Goal: Information Seeking & Learning: Learn about a topic

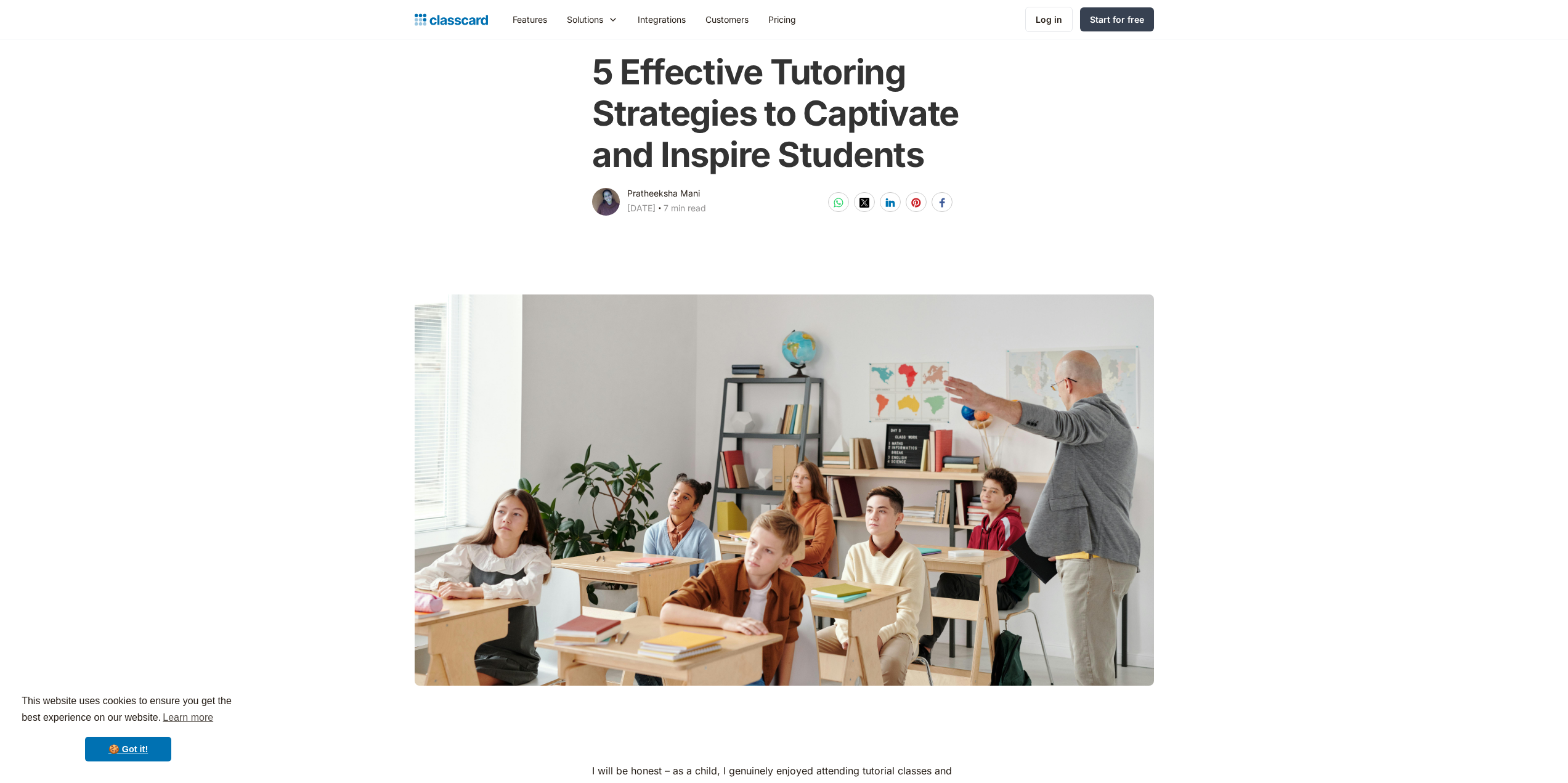
scroll to position [124, 0]
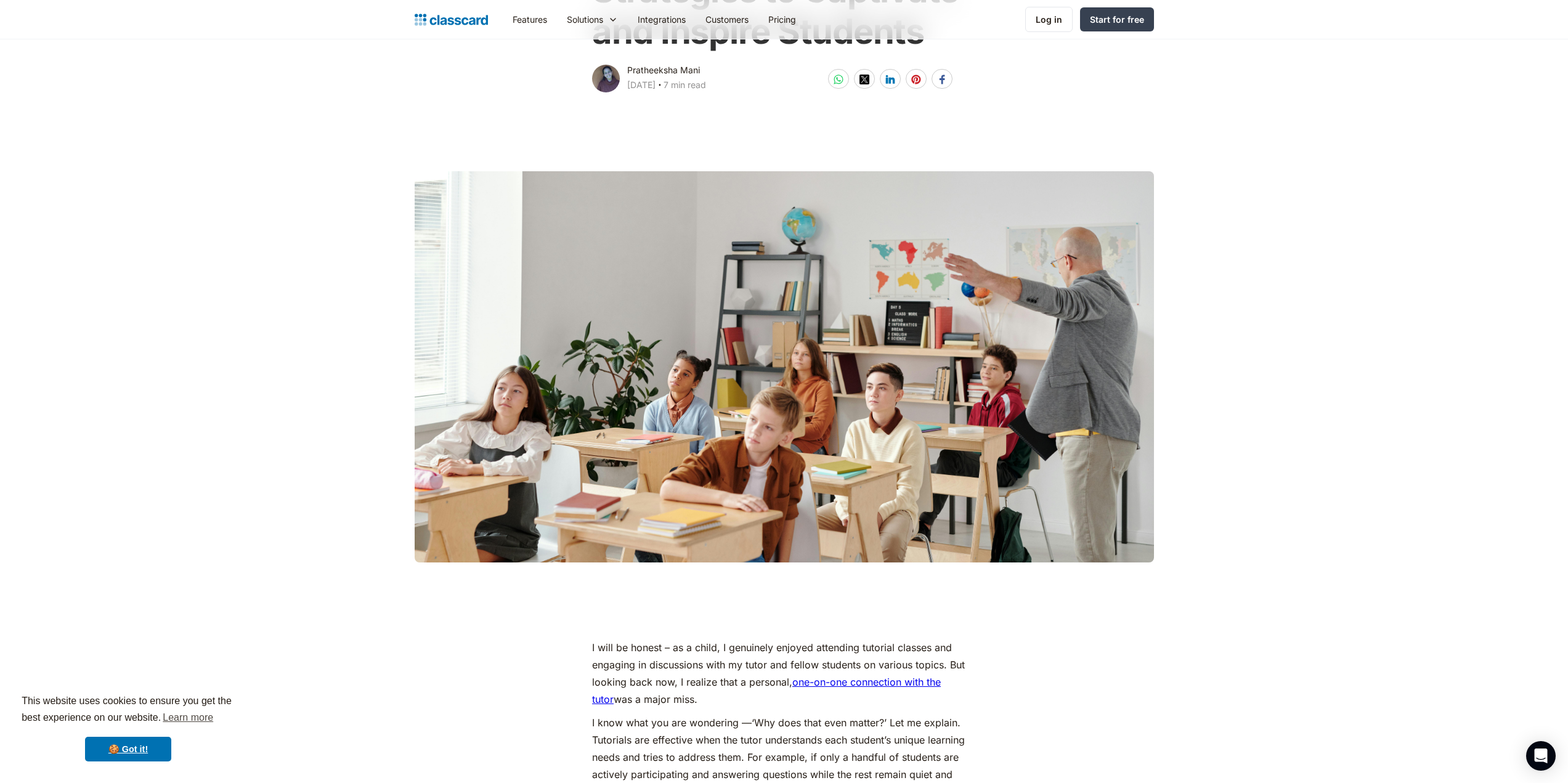
scroll to position [246, 0]
